Goal: Information Seeking & Learning: Understand process/instructions

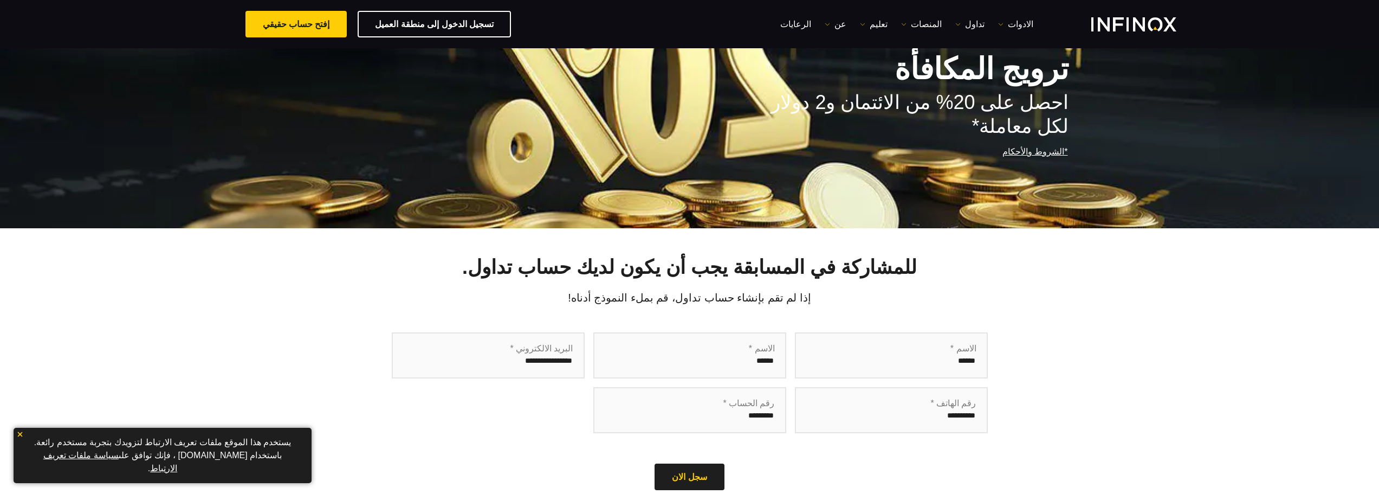
click at [1048, 147] on link "*الشروط والأحكام" at bounding box center [1036, 151] width 68 height 27
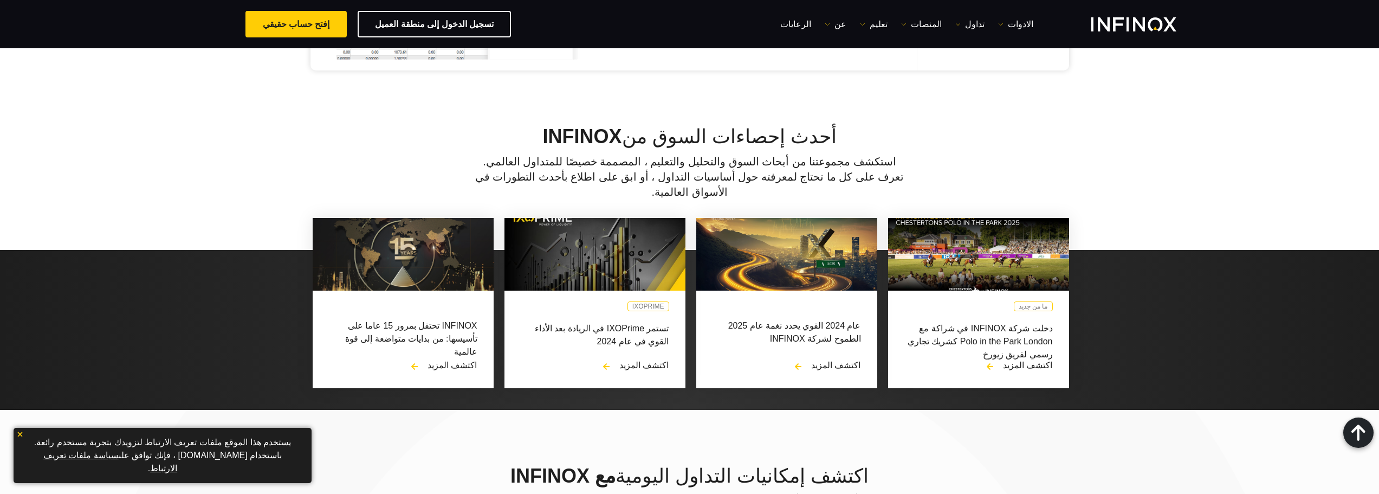
scroll to position [804, 0]
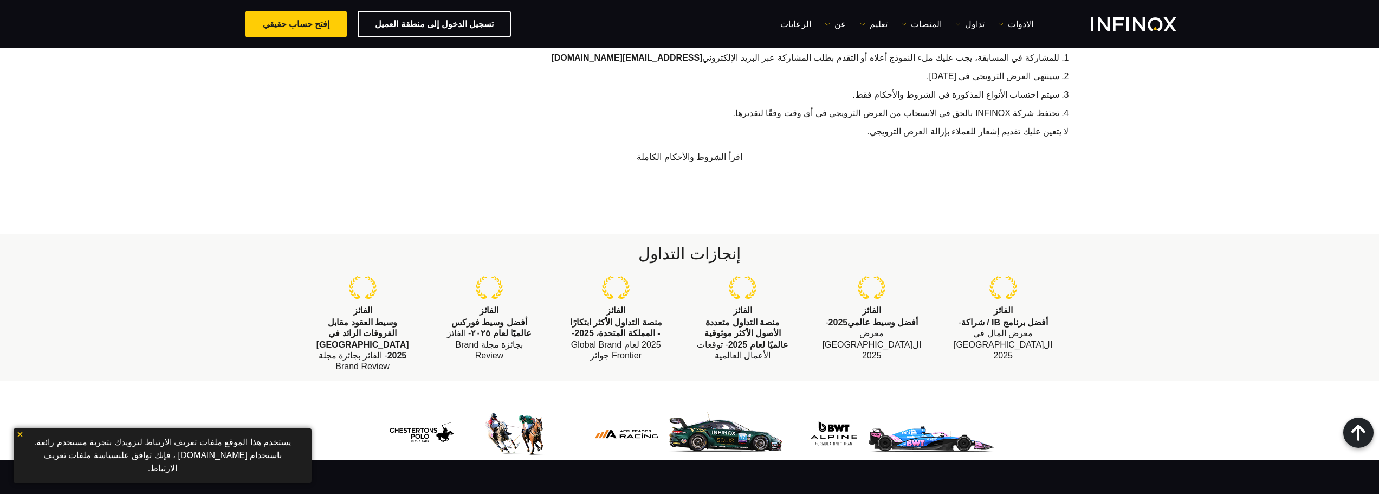
scroll to position [488, 0]
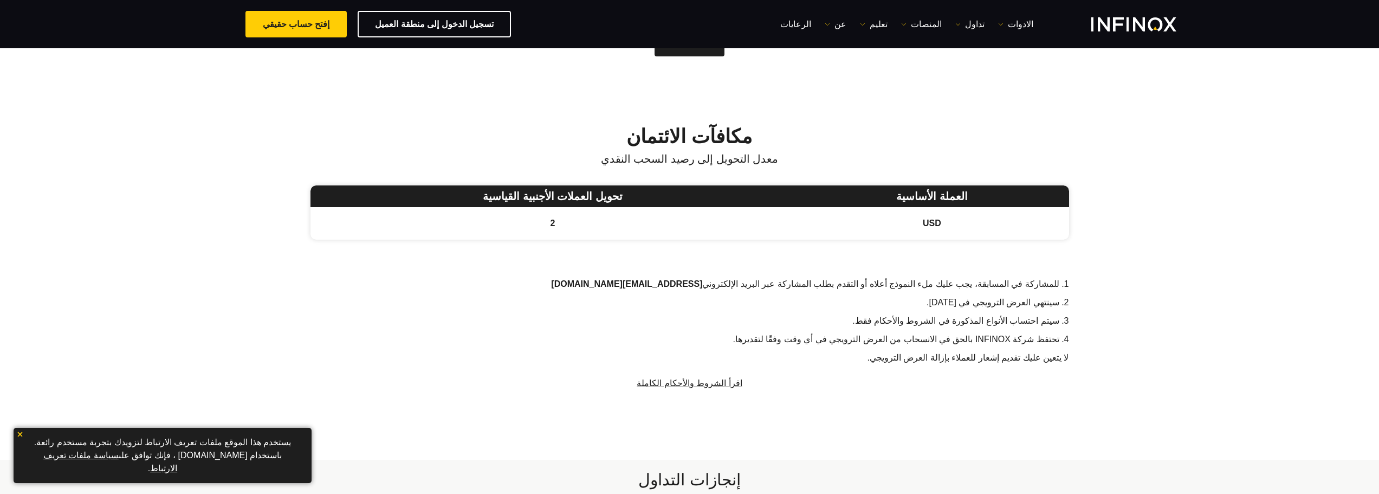
click at [705, 379] on link "اقرأ الشروط والأحكام الكاملة" at bounding box center [689, 383] width 107 height 27
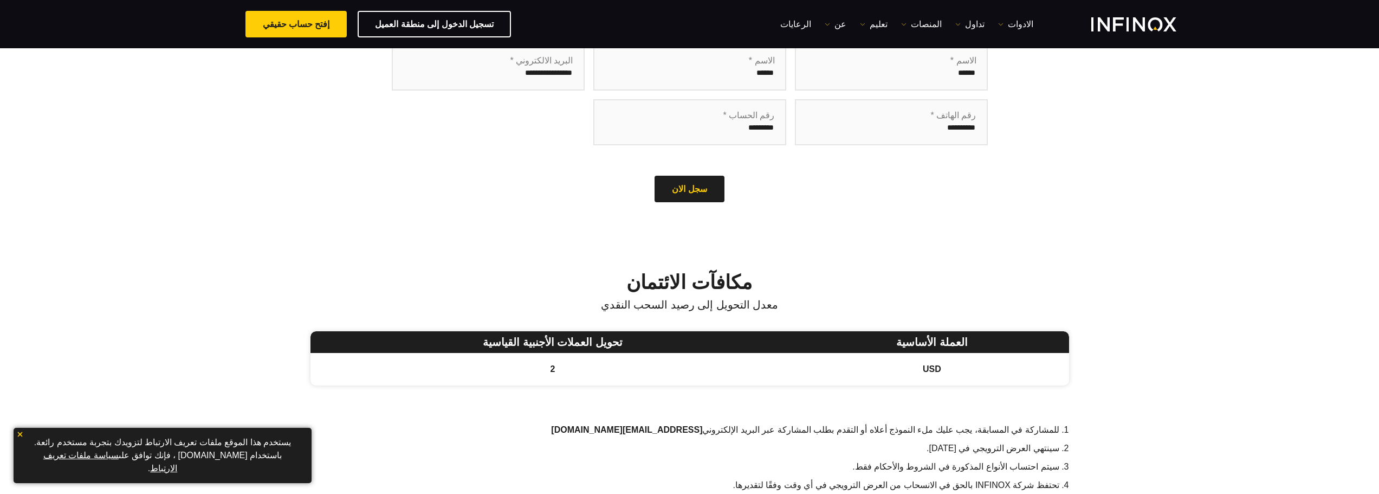
scroll to position [325, 0]
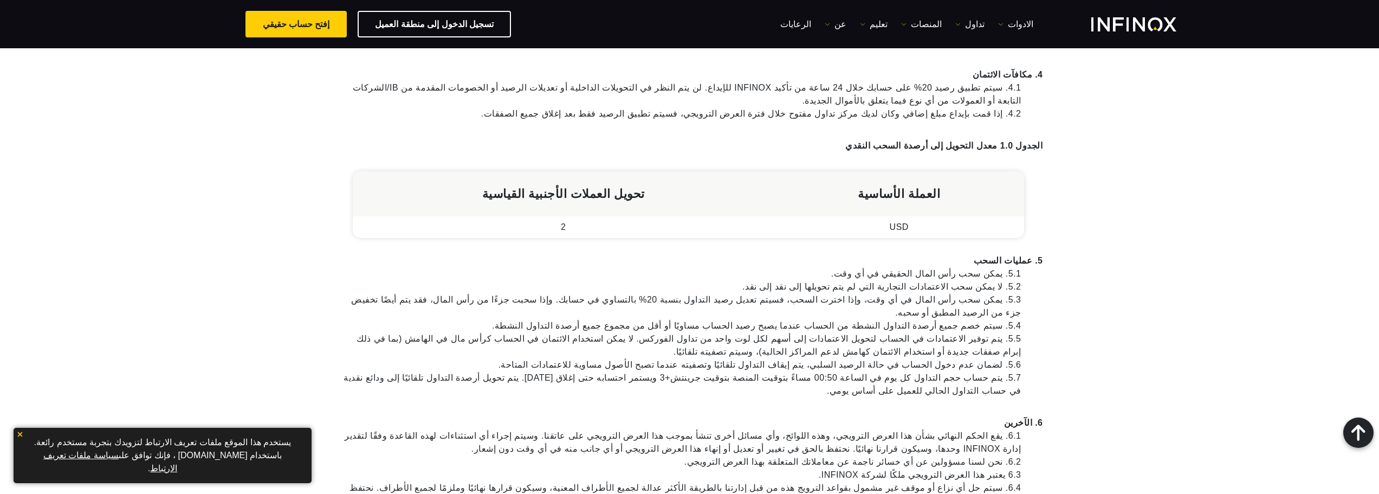
scroll to position [596, 0]
